Goal: Information Seeking & Learning: Learn about a topic

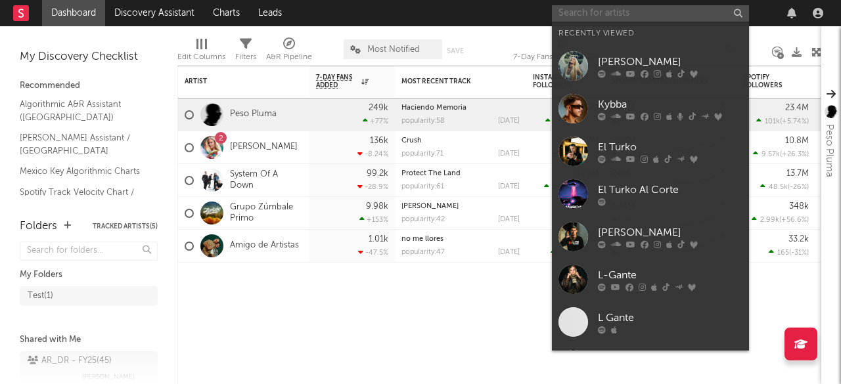
click at [607, 20] on input "text" at bounding box center [650, 13] width 197 height 16
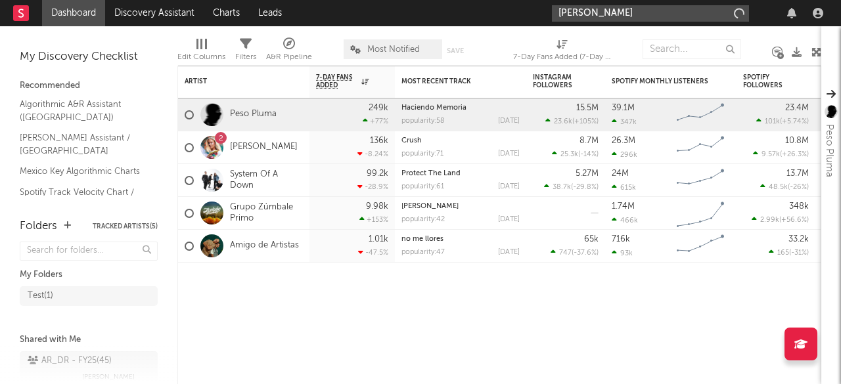
type input "[PERSON_NAME]"
click at [644, 9] on input "[PERSON_NAME]" at bounding box center [650, 13] width 197 height 16
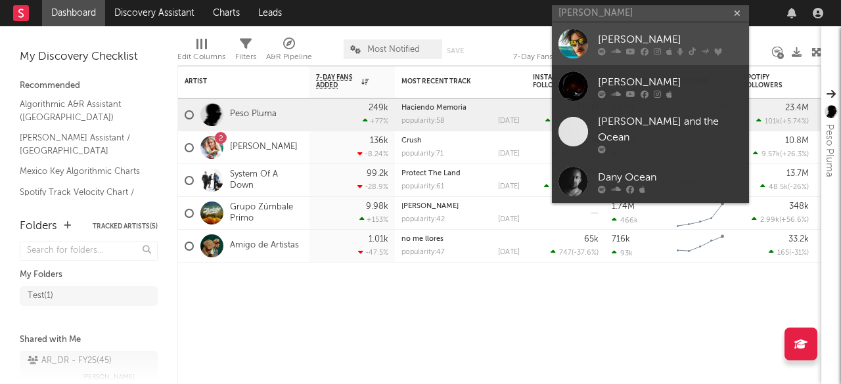
click at [631, 37] on div "[PERSON_NAME]" at bounding box center [670, 40] width 145 height 16
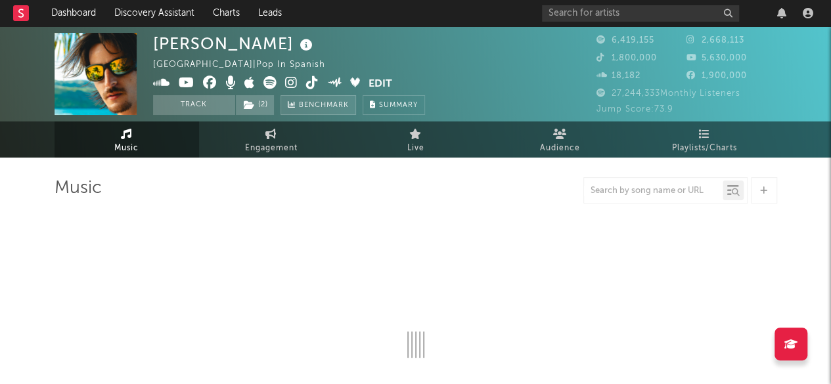
select select "6m"
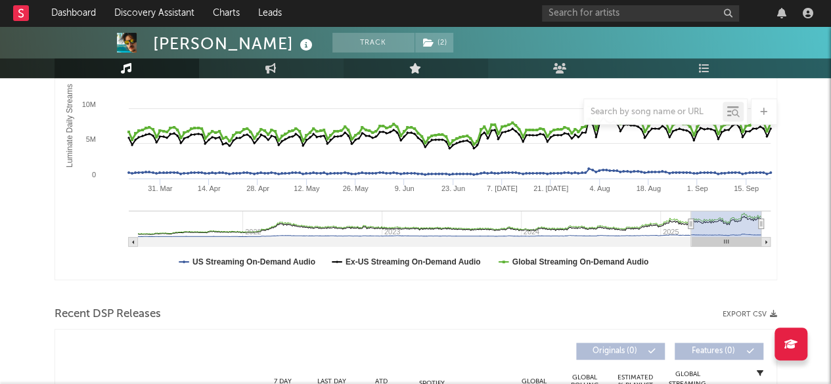
scroll to position [248, 0]
